Goal: Find specific page/section: Find specific page/section

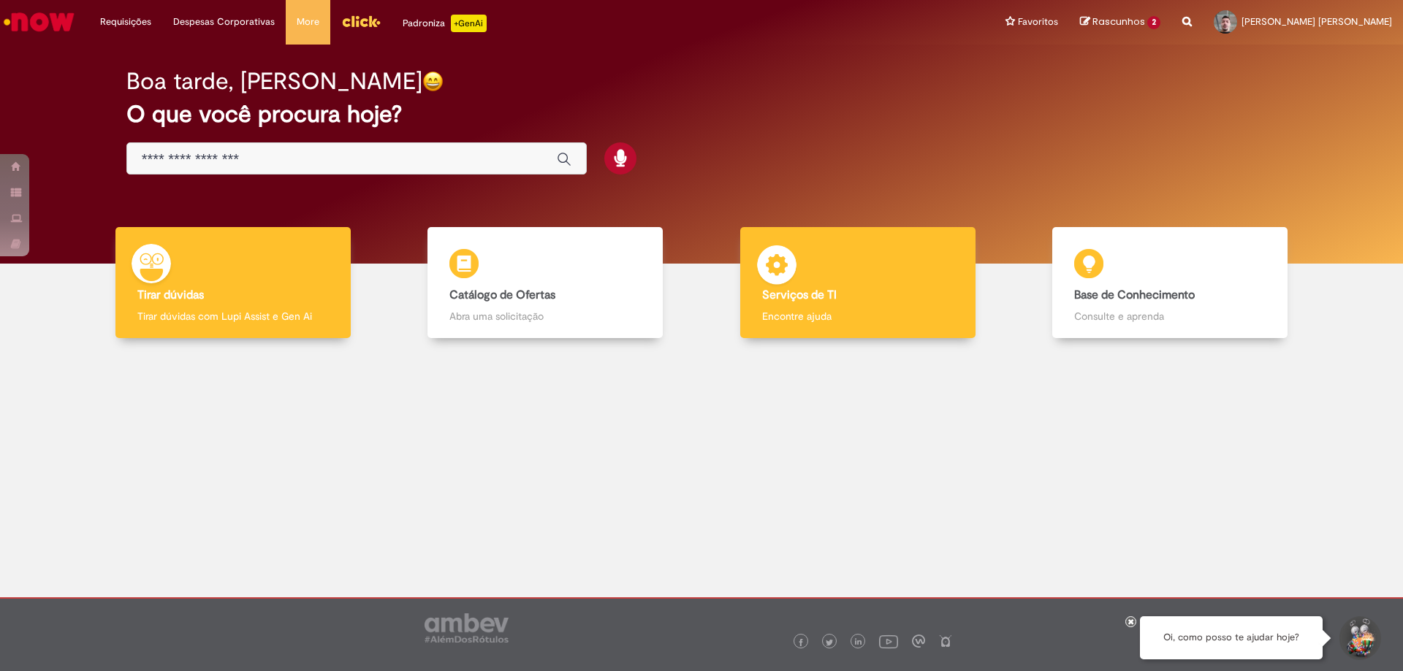
click at [796, 292] on b "Serviços de TI" at bounding box center [799, 295] width 75 height 15
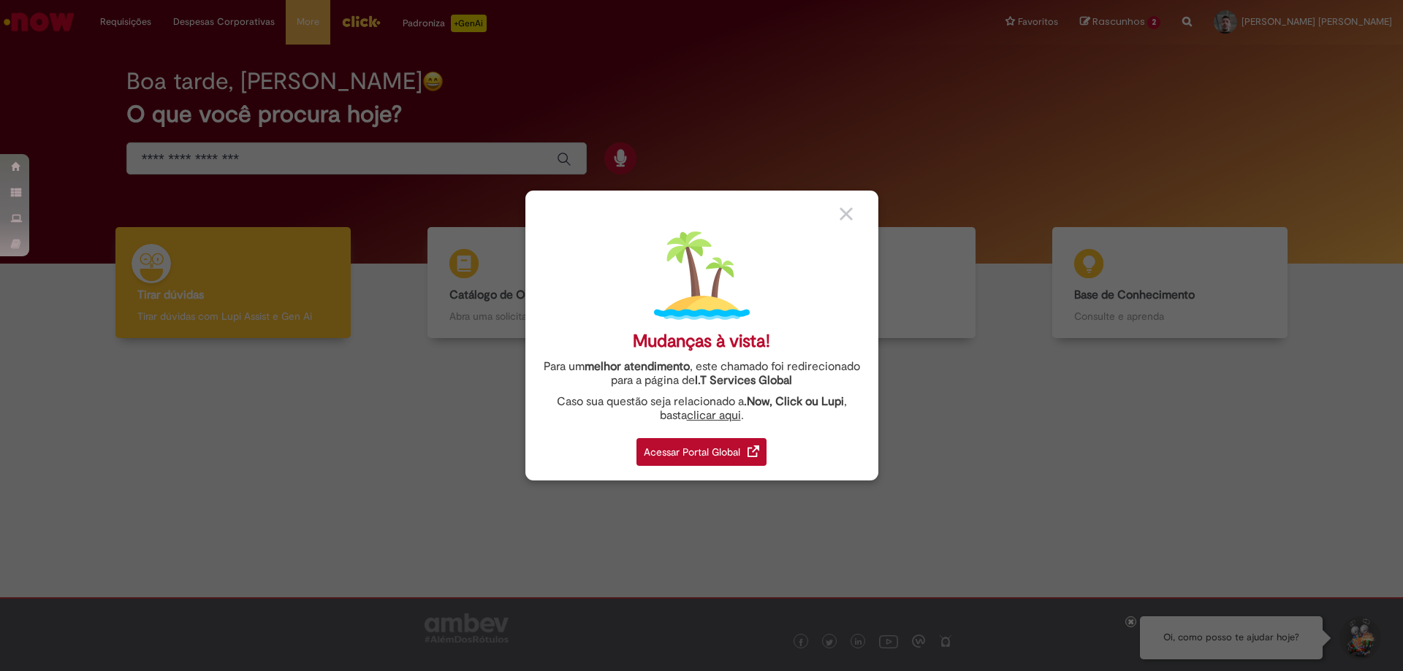
click at [679, 453] on div "Acessar Portal Global" at bounding box center [701, 452] width 130 height 28
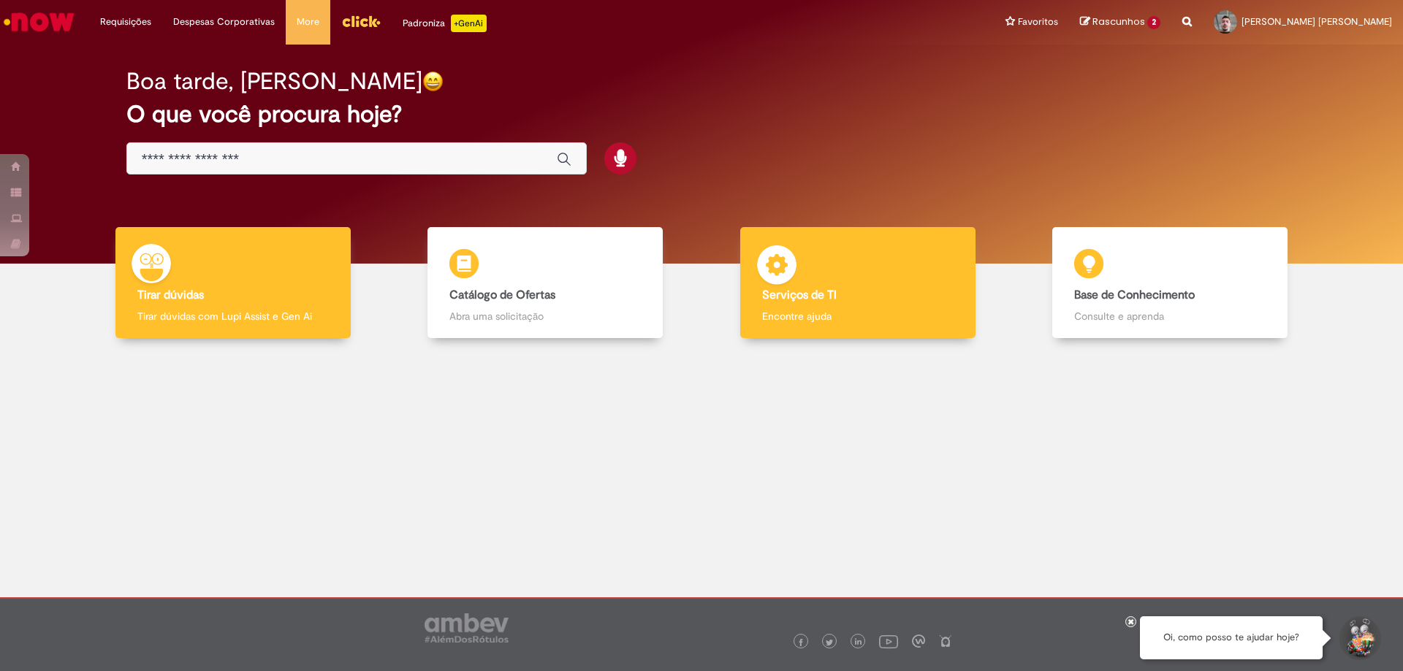
click at [809, 297] on b "Serviços de TI" at bounding box center [799, 295] width 75 height 15
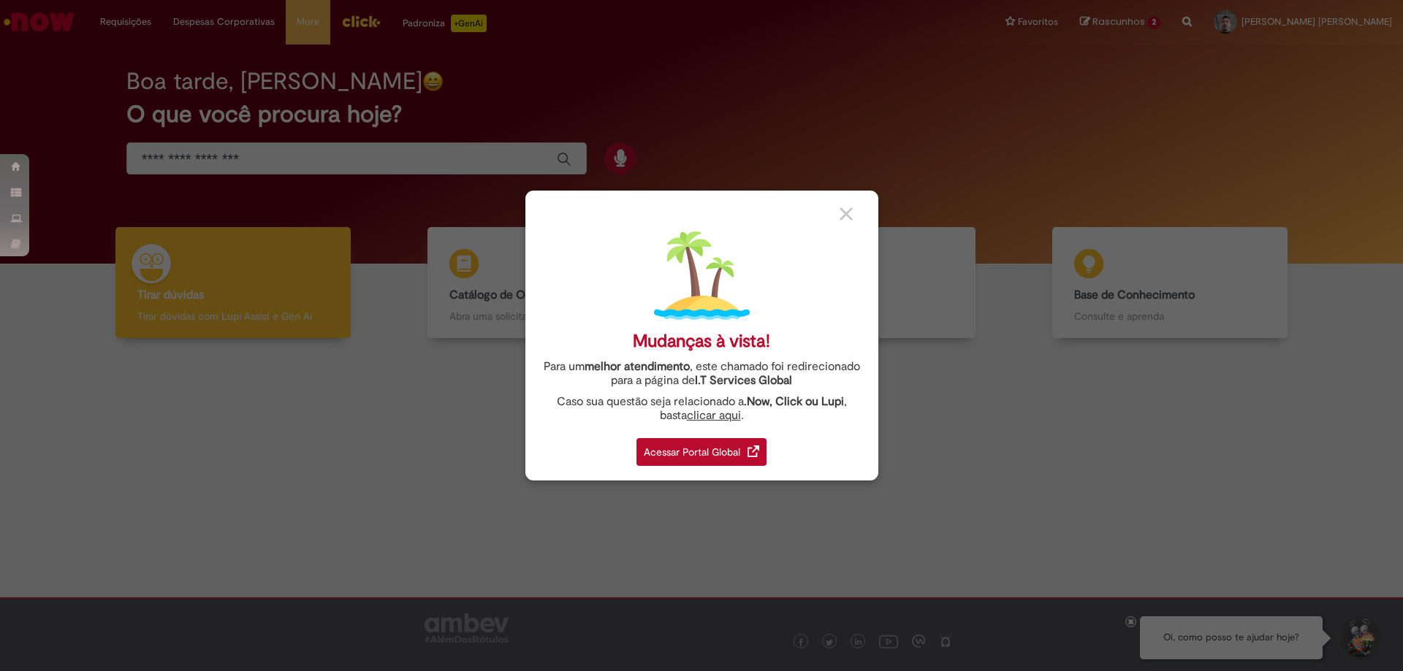
click at [693, 452] on div "Acessar Portal Global" at bounding box center [701, 452] width 130 height 28
